Goal: Task Accomplishment & Management: Manage account settings

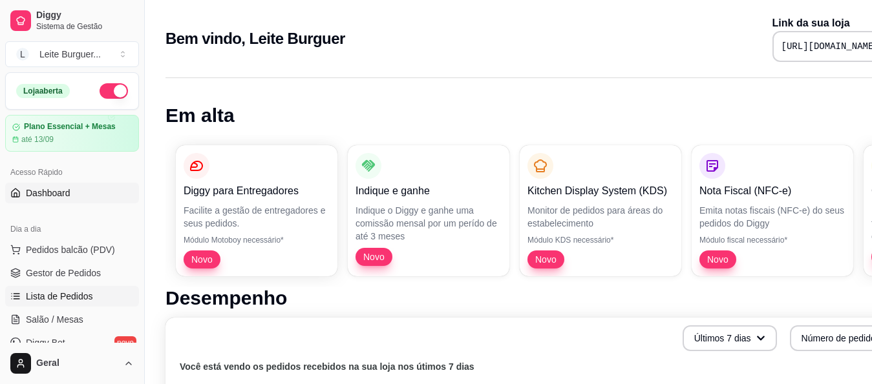
click at [62, 296] on span "Lista de Pedidos" at bounding box center [59, 296] width 67 height 13
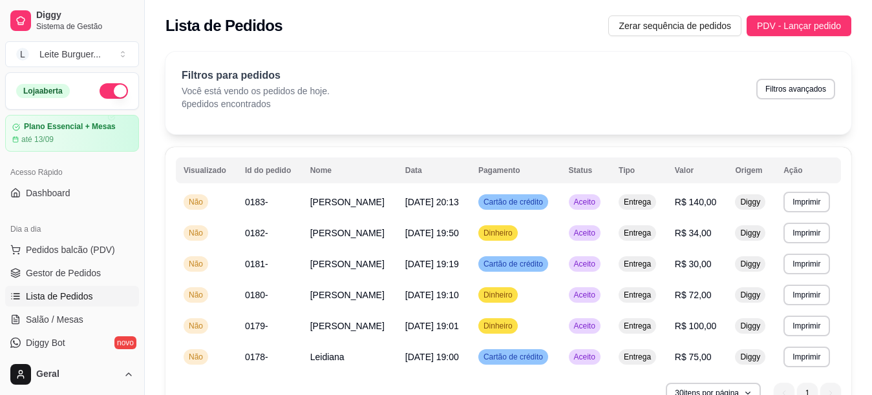
click at [847, 239] on div "**********" at bounding box center [508, 280] width 686 height 267
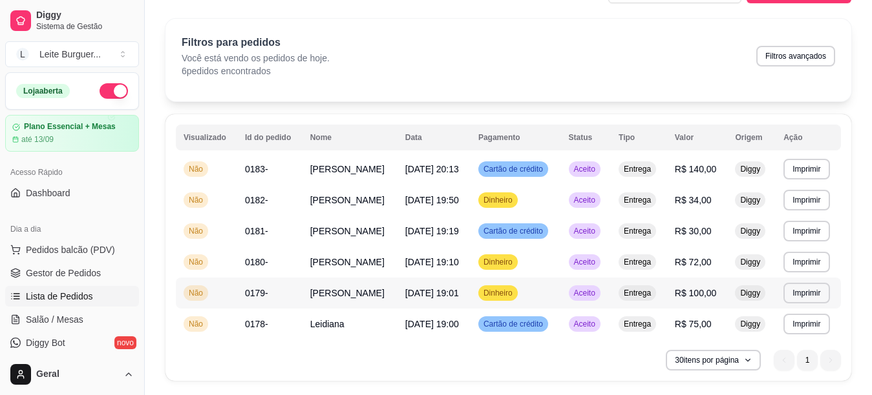
scroll to position [65, 0]
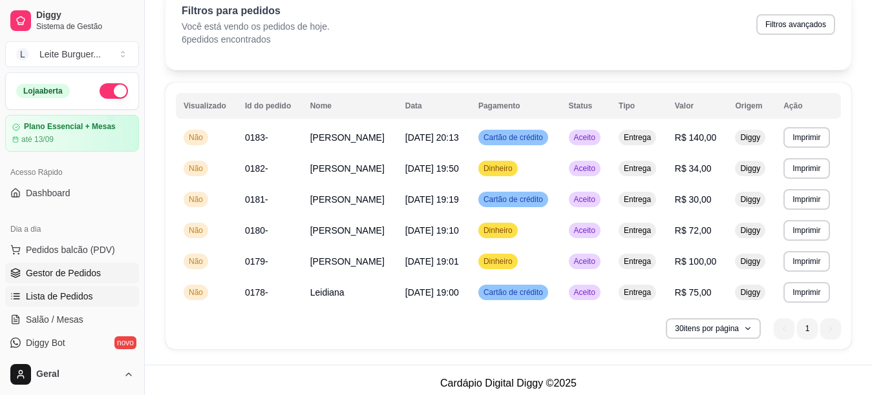
click at [66, 281] on link "Gestor de Pedidos" at bounding box center [72, 273] width 134 height 21
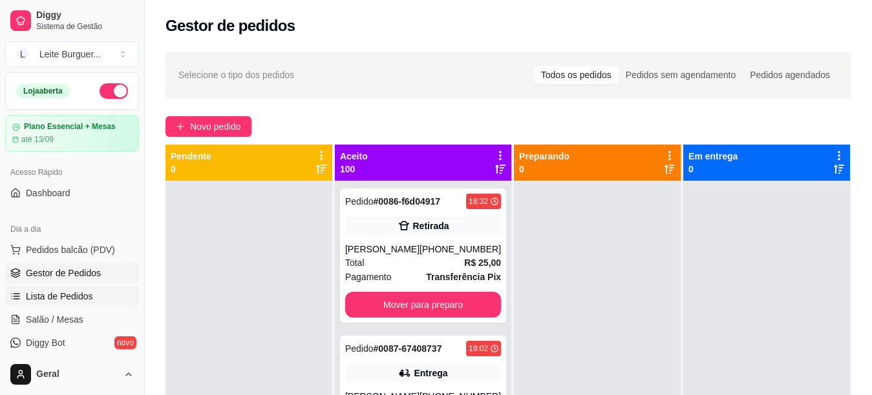
click at [59, 303] on link "Lista de Pedidos" at bounding box center [72, 296] width 134 height 21
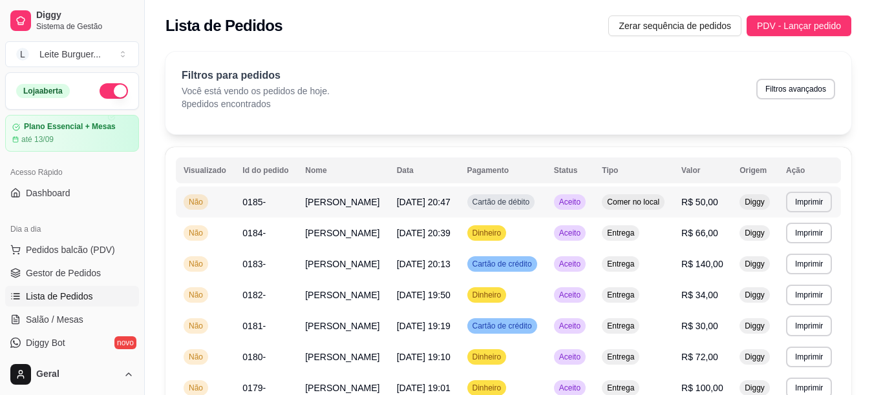
click at [323, 206] on span "[PERSON_NAME]" at bounding box center [342, 202] width 74 height 10
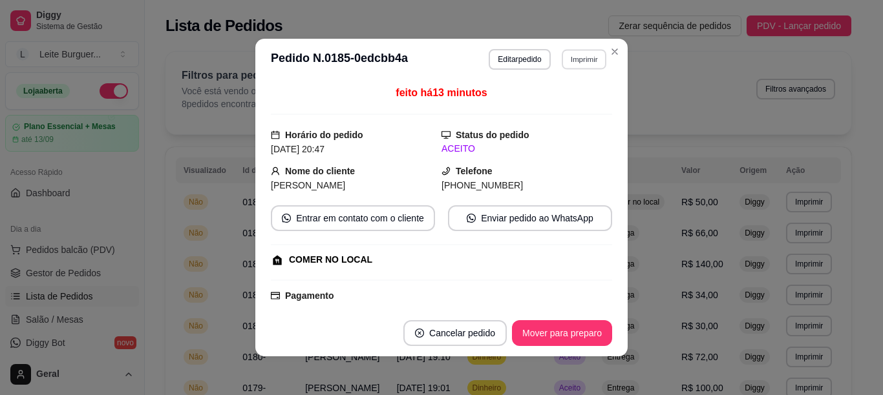
click at [580, 55] on button "Imprimir" at bounding box center [584, 59] width 45 height 20
click at [573, 105] on button "IMPRESSORA" at bounding box center [555, 104] width 90 height 20
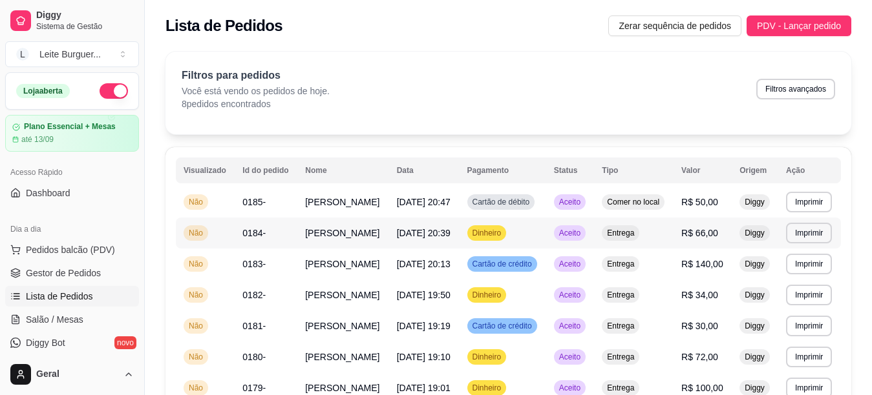
click at [364, 249] on td "[PERSON_NAME]" at bounding box center [342, 233] width 91 height 31
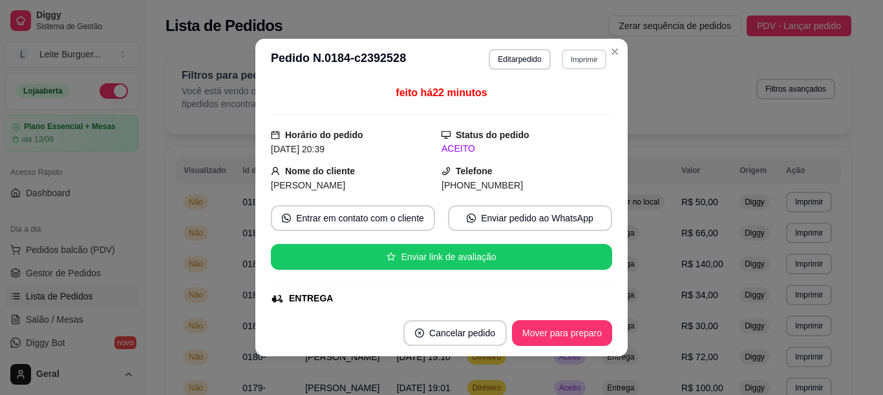
click at [566, 58] on button "Imprimir" at bounding box center [584, 59] width 45 height 20
click at [552, 104] on button "IMPRESSORA" at bounding box center [556, 104] width 94 height 21
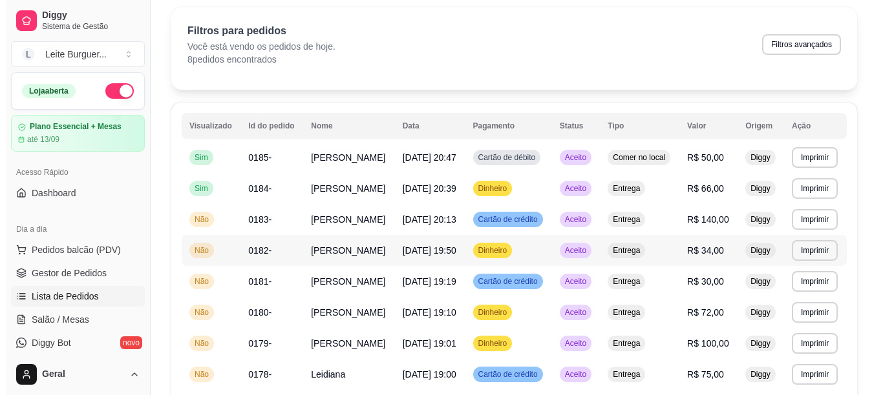
scroll to position [129, 0]
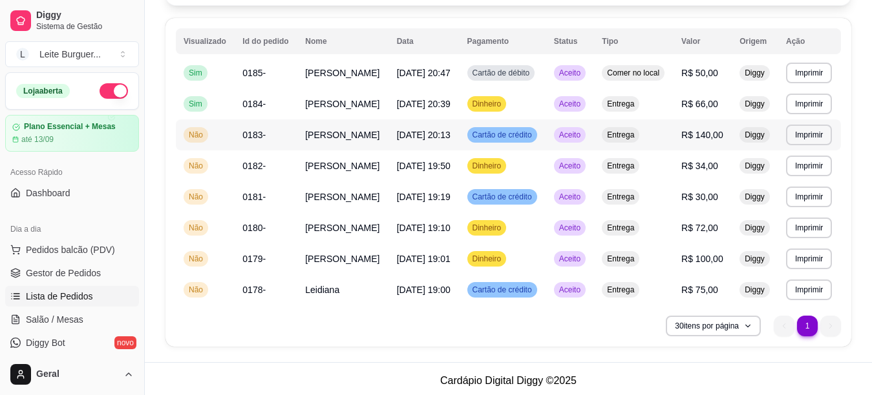
click at [337, 148] on td "[PERSON_NAME]" at bounding box center [342, 135] width 91 height 31
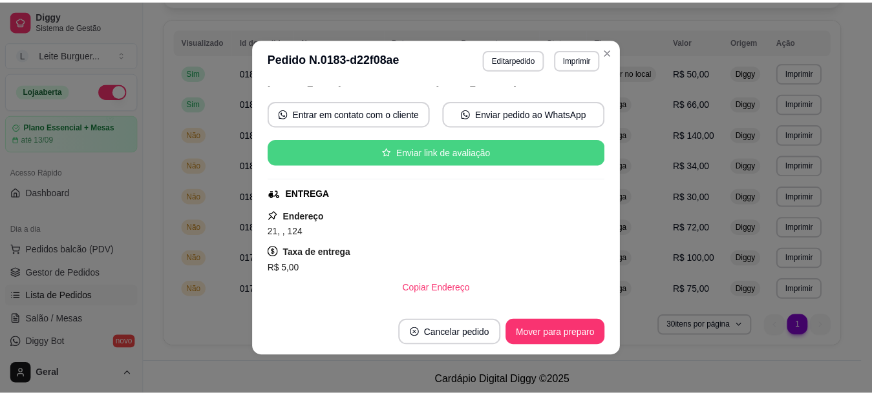
scroll to position [0, 0]
